Goal: Task Accomplishment & Management: Use online tool/utility

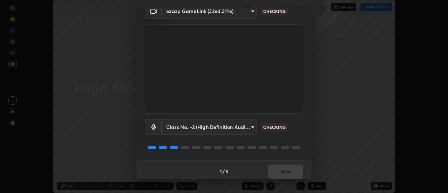
scroll to position [36, 0]
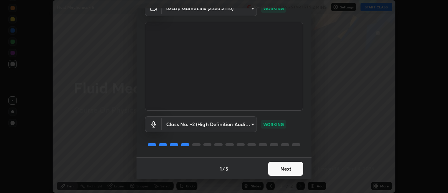
click at [280, 167] on button "Next" at bounding box center [285, 169] width 35 height 14
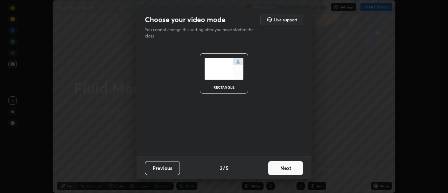
scroll to position [0, 0]
click at [282, 168] on button "Next" at bounding box center [285, 168] width 35 height 14
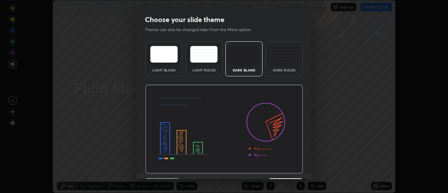
click at [282, 168] on img at bounding box center [224, 129] width 158 height 89
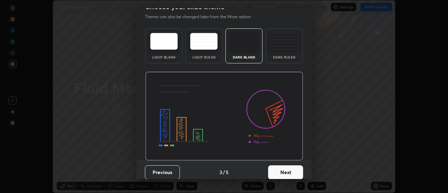
scroll to position [16, 0]
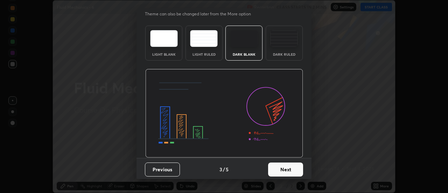
click at [287, 169] on button "Next" at bounding box center [285, 170] width 35 height 14
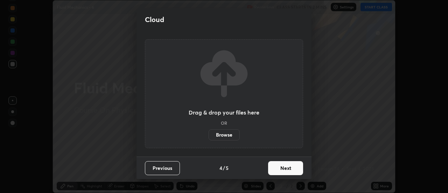
scroll to position [0, 0]
click at [286, 167] on button "Next" at bounding box center [285, 168] width 35 height 14
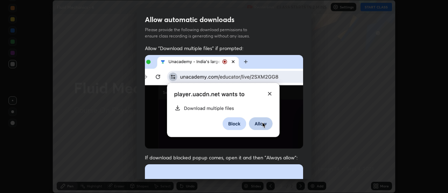
click at [228, 84] on img at bounding box center [224, 102] width 158 height 94
click at [199, 55] on img at bounding box center [224, 102] width 158 height 94
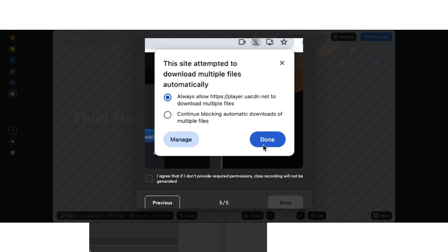
scroll to position [179, 0]
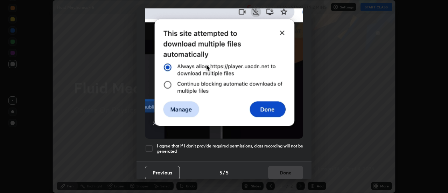
click at [149, 144] on div at bounding box center [149, 148] width 8 height 8
click at [280, 166] on button "Done" at bounding box center [285, 173] width 35 height 14
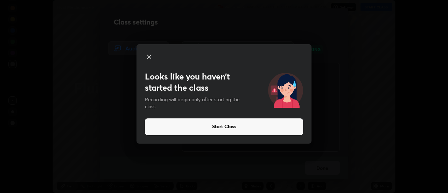
click at [277, 122] on button "Start Class" at bounding box center [224, 126] width 158 height 17
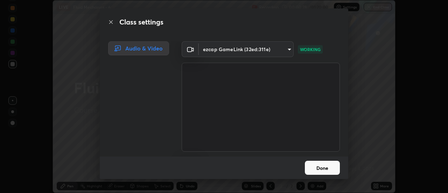
click at [316, 168] on button "Done" at bounding box center [322, 168] width 35 height 14
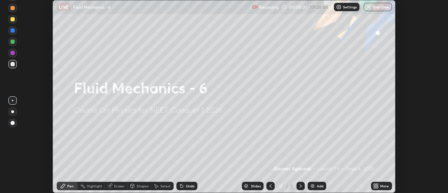
click at [317, 184] on div "Add" at bounding box center [320, 186] width 7 height 4
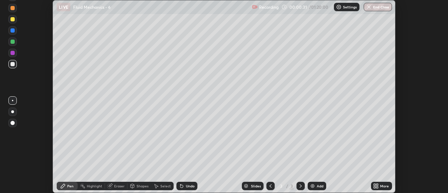
scroll to position [252, 448]
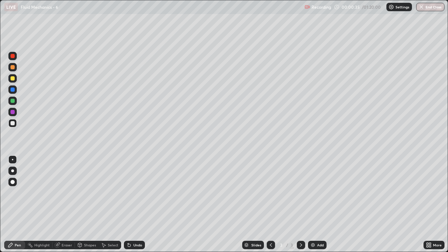
click at [13, 171] on div at bounding box center [12, 171] width 3 height 3
click at [140, 193] on div "Undo" at bounding box center [134, 245] width 21 height 8
click at [12, 100] on div at bounding box center [13, 101] width 4 height 4
click at [13, 123] on div at bounding box center [13, 123] width 4 height 4
click at [315, 193] on img at bounding box center [313, 245] width 6 height 6
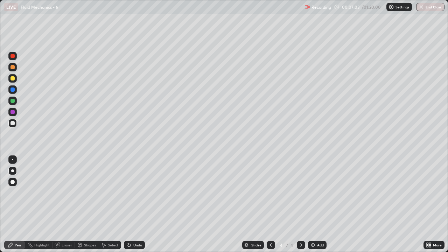
click at [12, 102] on div at bounding box center [13, 101] width 4 height 4
click at [14, 123] on div at bounding box center [13, 123] width 4 height 4
click at [10, 112] on div at bounding box center [12, 112] width 8 height 8
click at [15, 122] on div at bounding box center [12, 123] width 8 height 8
click at [316, 193] on div "Add" at bounding box center [317, 245] width 19 height 8
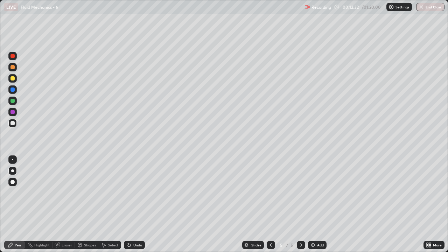
click at [135, 193] on div "Undo" at bounding box center [137, 246] width 9 height 4
click at [141, 193] on div "Undo" at bounding box center [134, 245] width 21 height 8
click at [14, 78] on div at bounding box center [13, 78] width 4 height 4
click at [12, 122] on div at bounding box center [13, 123] width 4 height 4
click at [13, 101] on div at bounding box center [13, 101] width 4 height 4
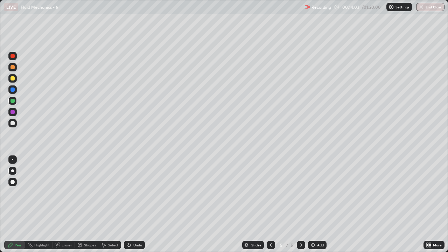
click at [14, 124] on div at bounding box center [13, 123] width 4 height 4
click at [315, 193] on div "Add" at bounding box center [317, 245] width 19 height 8
click at [143, 193] on div "Undo" at bounding box center [134, 245] width 21 height 8
click at [139, 193] on div "Undo" at bounding box center [137, 246] width 9 height 4
click at [269, 193] on div at bounding box center [271, 245] width 8 height 14
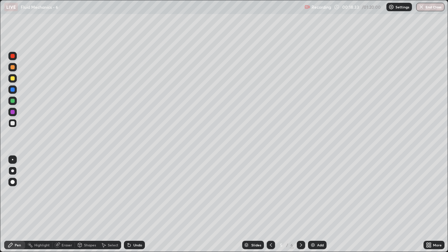
click at [138, 193] on div "Undo" at bounding box center [137, 246] width 9 height 4
click at [301, 193] on icon at bounding box center [302, 245] width 6 height 6
click at [135, 193] on div "Undo" at bounding box center [134, 245] width 21 height 8
click at [135, 193] on div "Undo" at bounding box center [137, 246] width 9 height 4
click at [138, 193] on div "Undo" at bounding box center [137, 246] width 9 height 4
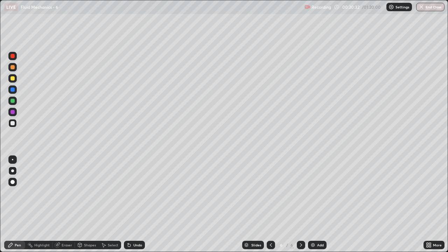
click at [137, 193] on div "Undo" at bounding box center [137, 246] width 9 height 4
click at [270, 193] on icon at bounding box center [271, 245] width 6 height 6
click at [270, 193] on div at bounding box center [271, 245] width 8 height 8
click at [268, 193] on icon at bounding box center [271, 245] width 6 height 6
click at [298, 193] on div at bounding box center [301, 245] width 8 height 8
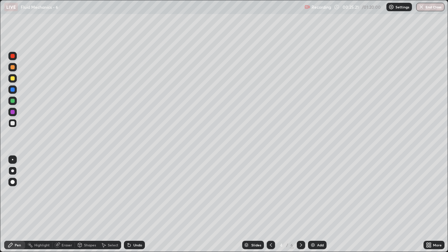
click at [301, 193] on icon at bounding box center [302, 245] width 6 height 6
click at [301, 193] on icon at bounding box center [301, 246] width 2 height 4
click at [316, 193] on div "Add" at bounding box center [317, 245] width 19 height 8
click at [137, 193] on div "Undo" at bounding box center [137, 246] width 9 height 4
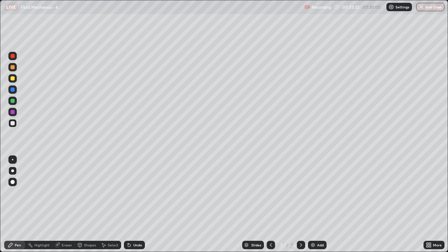
click at [133, 193] on div "Undo" at bounding box center [137, 246] width 9 height 4
click at [134, 193] on div "Undo" at bounding box center [137, 246] width 9 height 4
click at [136, 193] on div "Undo" at bounding box center [137, 246] width 9 height 4
click at [135, 193] on div "Undo" at bounding box center [134, 245] width 21 height 8
click at [136, 193] on div "Undo" at bounding box center [134, 245] width 21 height 8
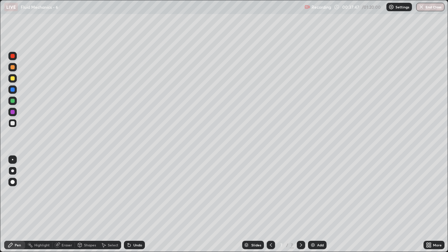
click at [133, 193] on div "Undo" at bounding box center [137, 246] width 9 height 4
click at [138, 193] on div "Undo" at bounding box center [137, 246] width 9 height 4
click at [320, 193] on div "Add" at bounding box center [317, 245] width 19 height 8
click at [13, 102] on div at bounding box center [13, 101] width 4 height 4
click at [13, 123] on div at bounding box center [13, 123] width 4 height 4
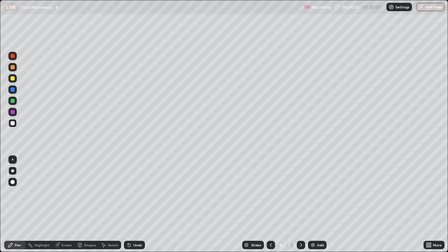
click at [139, 193] on div "Undo" at bounding box center [137, 246] width 9 height 4
click at [321, 193] on div "Add" at bounding box center [317, 245] width 19 height 8
click at [11, 101] on div at bounding box center [13, 101] width 4 height 4
click at [13, 125] on div at bounding box center [13, 123] width 4 height 4
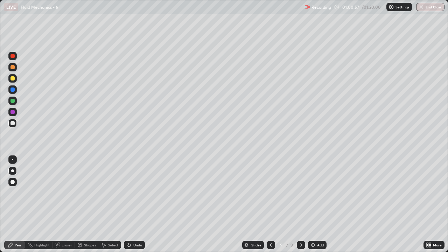
click at [134, 193] on div "Undo" at bounding box center [137, 246] width 9 height 4
click at [136, 193] on div "Undo" at bounding box center [137, 246] width 9 height 4
click at [138, 193] on div "Undo" at bounding box center [137, 246] width 9 height 4
click at [63, 193] on div "Eraser" at bounding box center [67, 246] width 11 height 4
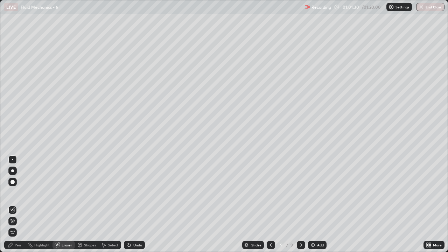
click at [12, 193] on icon at bounding box center [10, 245] width 4 height 4
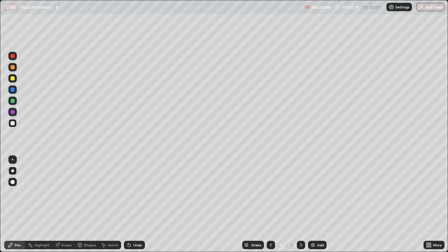
click at [317, 193] on div "Add" at bounding box center [317, 245] width 19 height 8
click at [12, 77] on div at bounding box center [13, 78] width 4 height 4
click at [13, 122] on div at bounding box center [13, 123] width 4 height 4
click at [63, 193] on div "Eraser" at bounding box center [64, 245] width 22 height 8
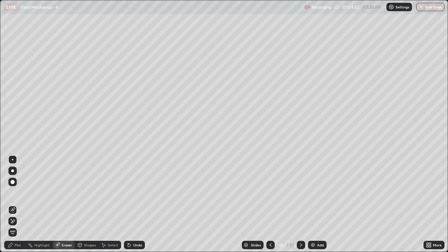
click at [15, 193] on div "Pen" at bounding box center [18, 246] width 6 height 4
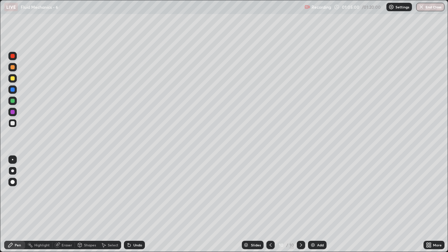
click at [136, 193] on div "Undo" at bounding box center [137, 246] width 9 height 4
click at [88, 193] on div "Shapes" at bounding box center [90, 246] width 12 height 4
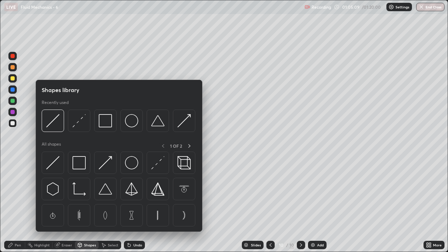
click at [63, 193] on div "Eraser" at bounding box center [67, 246] width 11 height 4
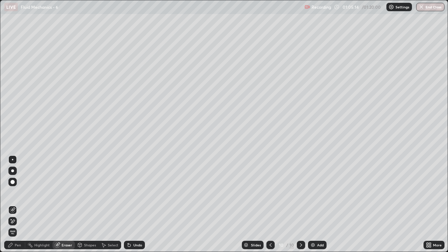
click at [14, 193] on div "Pen" at bounding box center [14, 245] width 21 height 8
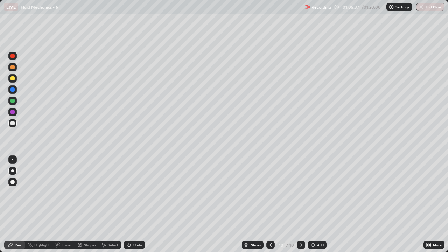
click at [16, 79] on div at bounding box center [12, 78] width 8 height 8
click at [11, 121] on div at bounding box center [13, 123] width 4 height 4
click at [270, 193] on icon at bounding box center [271, 246] width 2 height 4
click at [138, 193] on div "Undo" at bounding box center [137, 246] width 9 height 4
click at [136, 193] on div "Undo" at bounding box center [137, 246] width 9 height 4
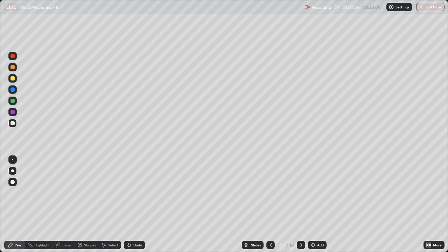
click at [136, 193] on div "Undo" at bounding box center [137, 246] width 9 height 4
click at [136, 193] on div "Undo" at bounding box center [134, 245] width 21 height 8
click at [137, 193] on div "Undo" at bounding box center [134, 245] width 21 height 8
click at [301, 193] on icon at bounding box center [302, 245] width 6 height 6
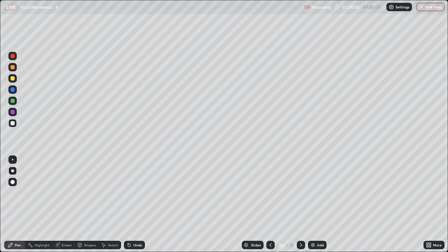
click at [271, 193] on div at bounding box center [271, 245] width 8 height 8
click at [304, 193] on div at bounding box center [301, 245] width 8 height 8
click at [318, 193] on div "Add" at bounding box center [317, 245] width 19 height 8
click at [137, 193] on div "Undo" at bounding box center [137, 246] width 9 height 4
click at [133, 193] on div "Undo" at bounding box center [134, 245] width 21 height 8
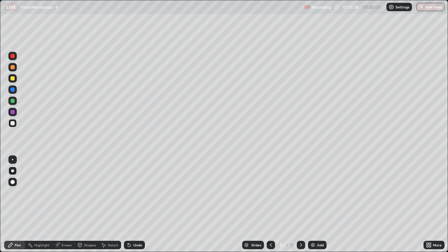
click at [270, 193] on icon at bounding box center [271, 245] width 6 height 6
click at [301, 193] on icon at bounding box center [302, 245] width 6 height 6
click at [272, 193] on icon at bounding box center [271, 245] width 6 height 6
click at [300, 193] on icon at bounding box center [302, 245] width 6 height 6
click at [430, 7] on button "End Class" at bounding box center [431, 7] width 28 height 8
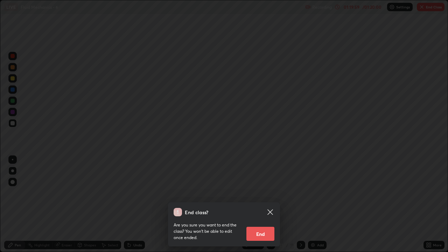
click at [263, 193] on button "End" at bounding box center [261, 234] width 28 height 14
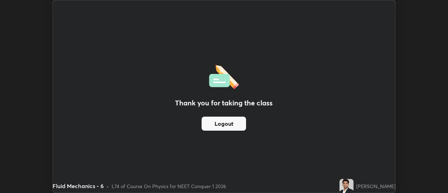
scroll to position [34844, 34589]
